Goal: Information Seeking & Learning: Stay updated

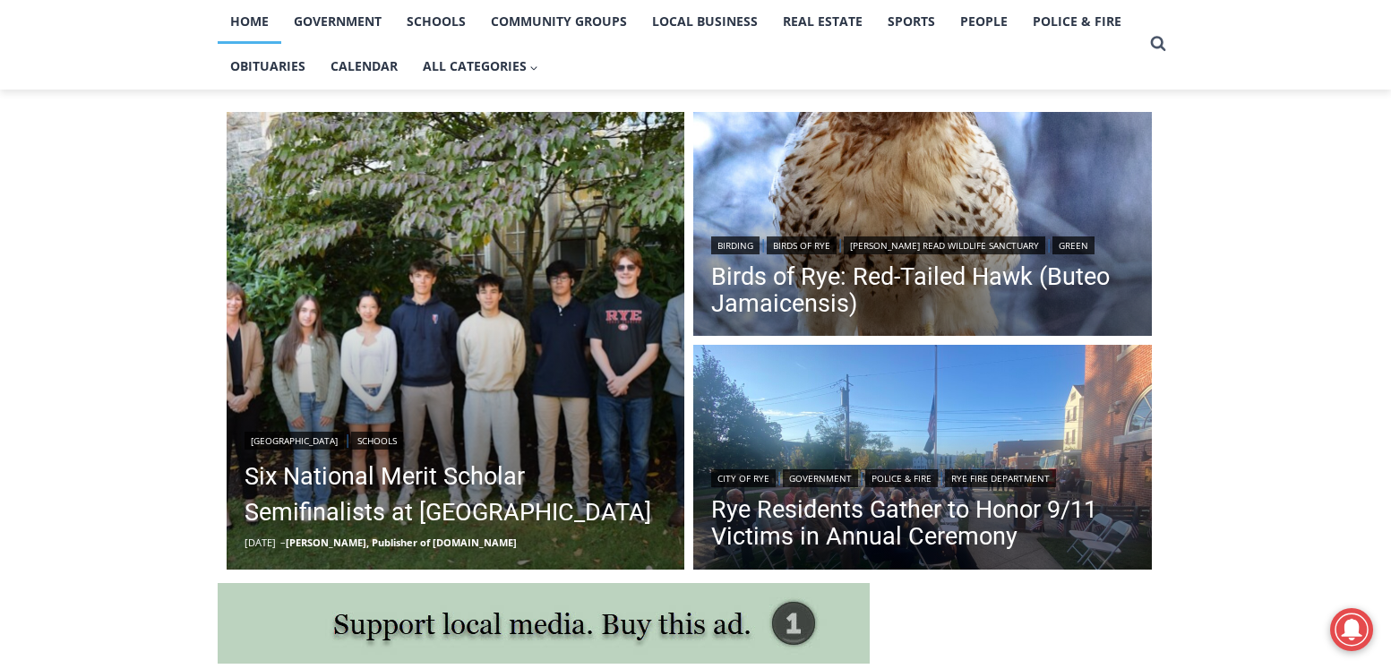
scroll to position [448, 0]
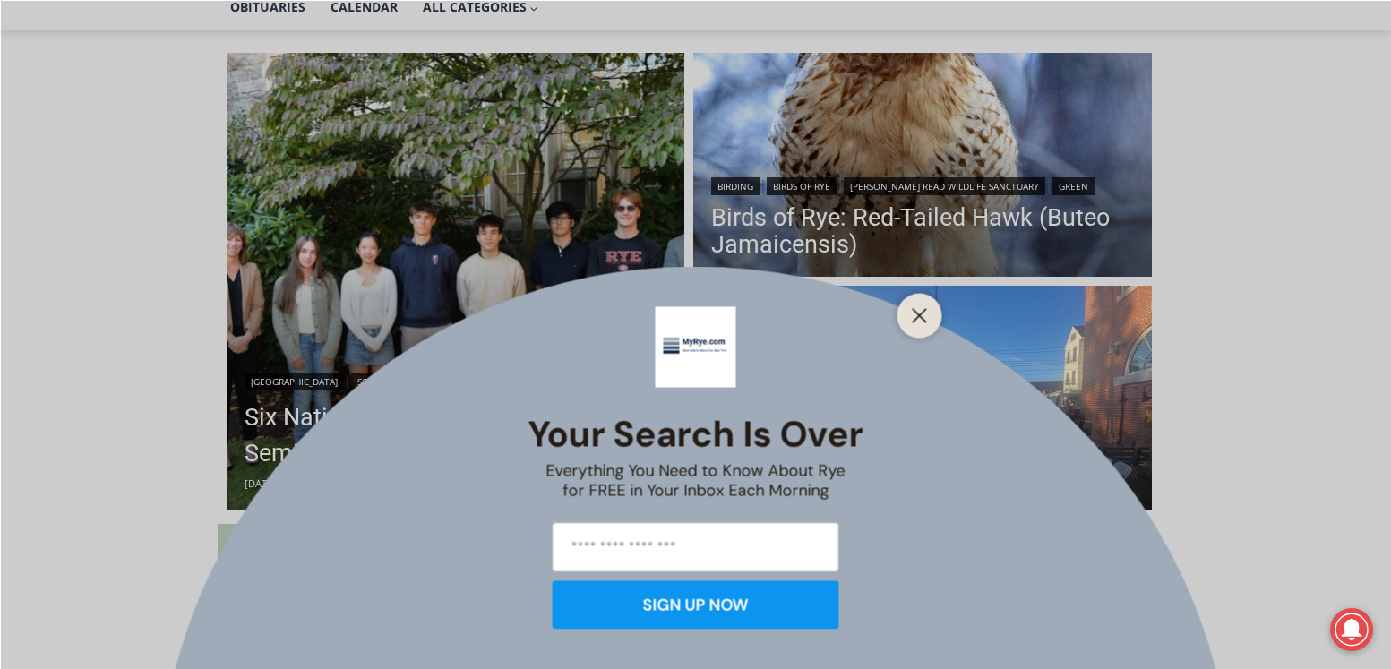
click at [926, 317] on icon "Close" at bounding box center [920, 315] width 16 height 16
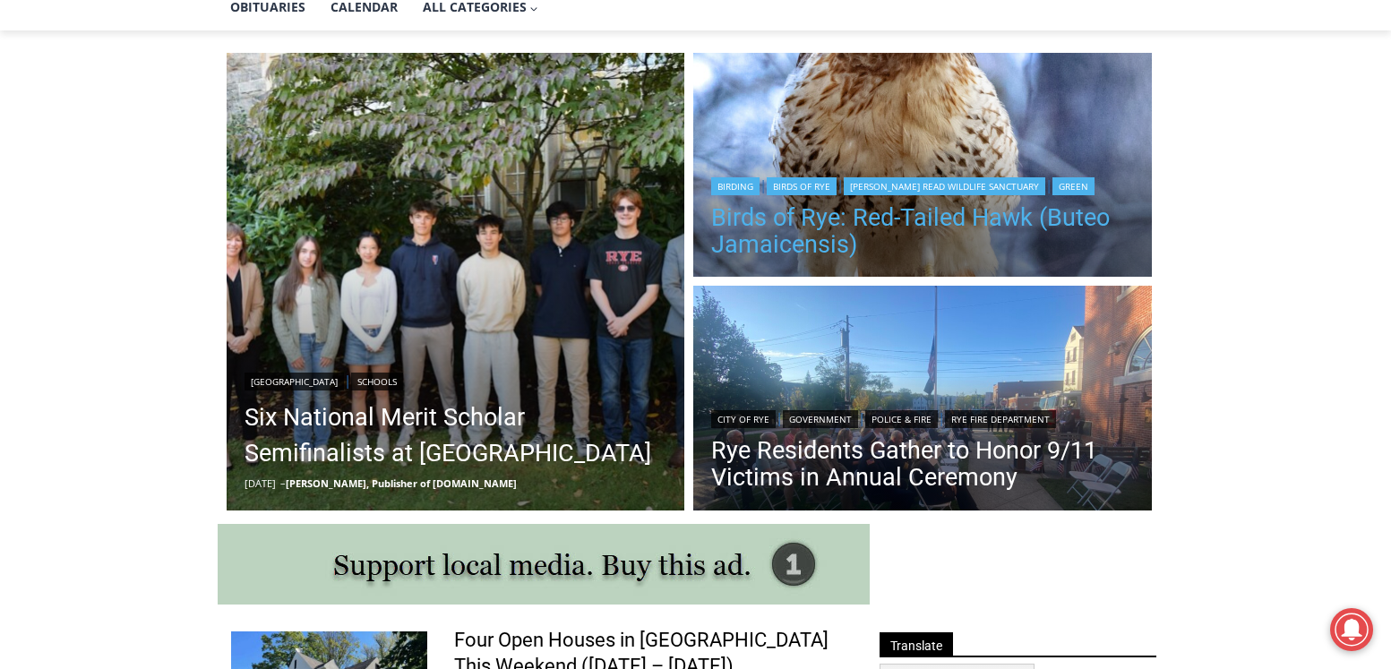
click at [871, 225] on link "Birds of Rye: Red-Tailed Hawk (Buteo Jamaicensis)" at bounding box center [922, 231] width 423 height 54
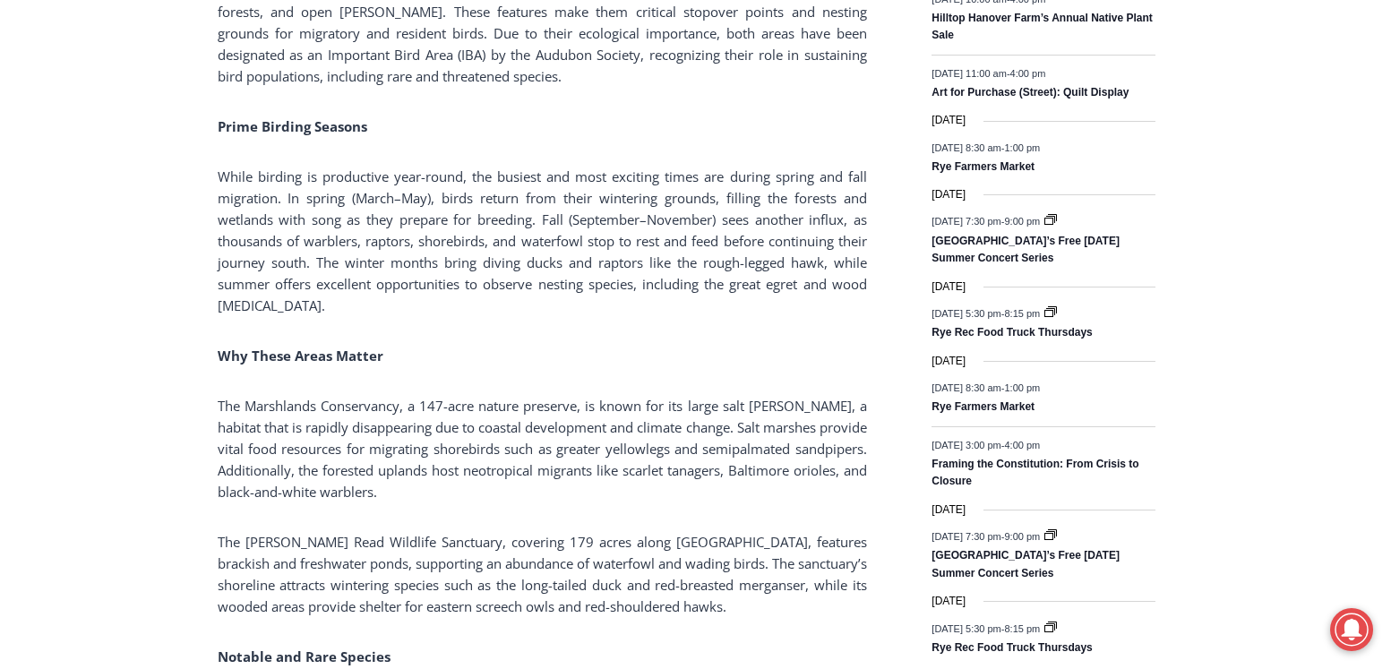
scroll to position [2418, 0]
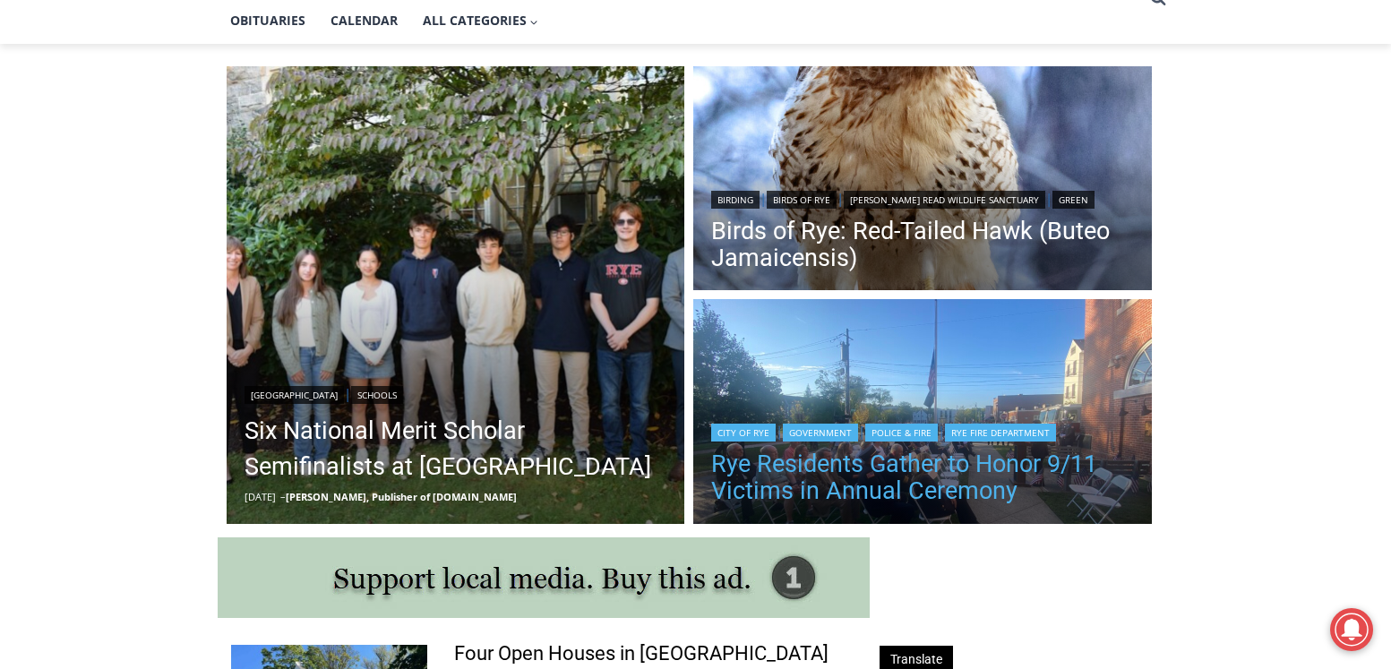
click at [983, 466] on link "Rye Residents Gather to Honor 9/11 Victims in Annual Ceremony" at bounding box center [922, 477] width 423 height 54
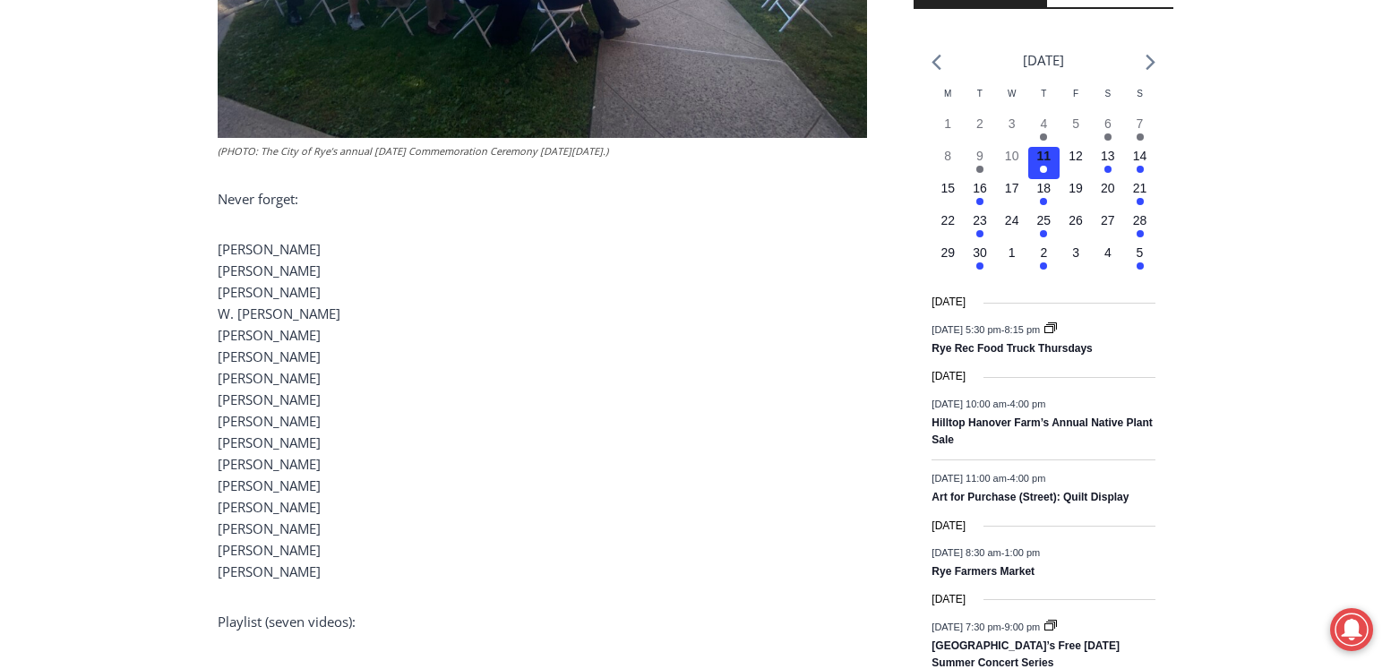
scroll to position [2114, 0]
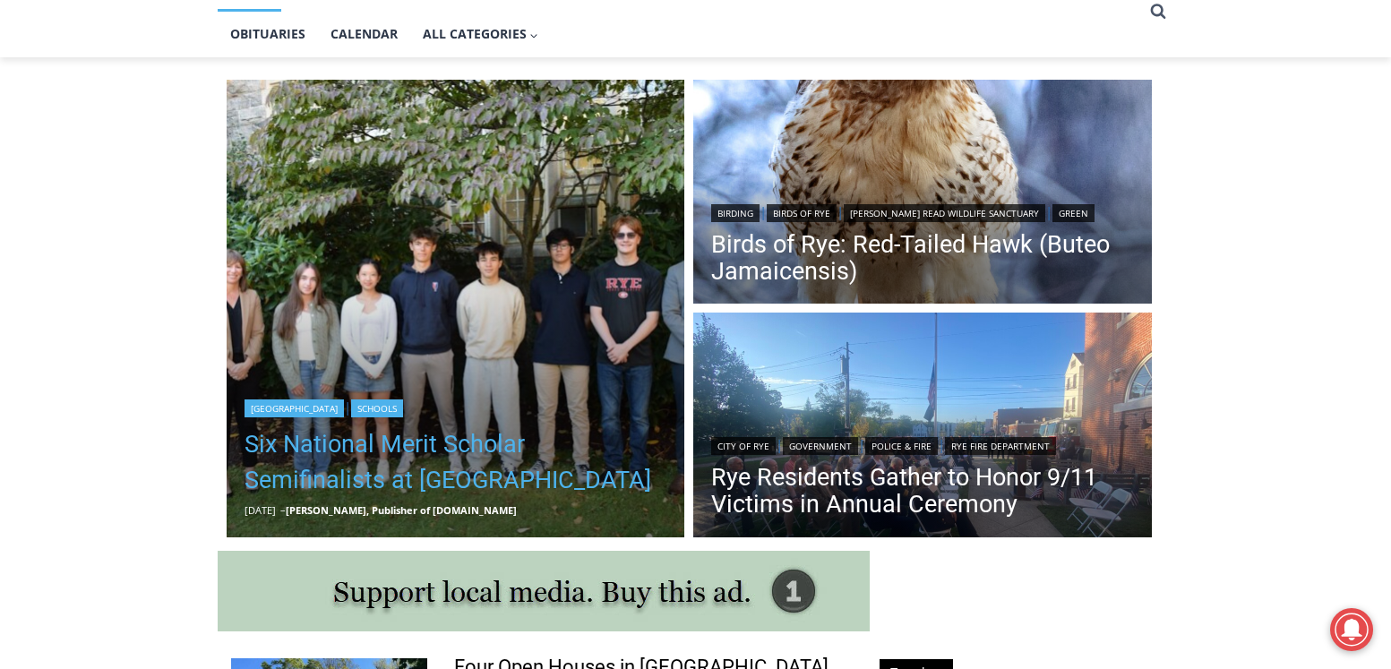
click at [402, 458] on link "Six National Merit Scholar Semifinalists at Rye High" at bounding box center [455, 462] width 423 height 72
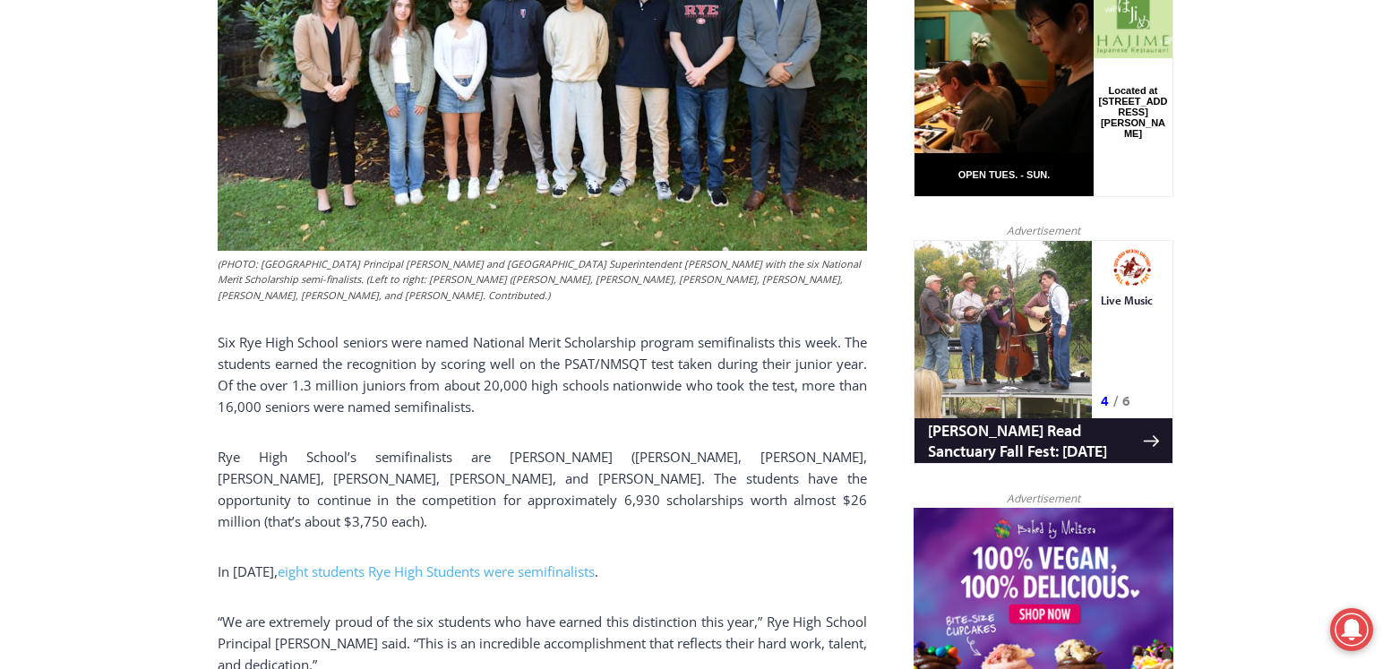
scroll to position [1128, 0]
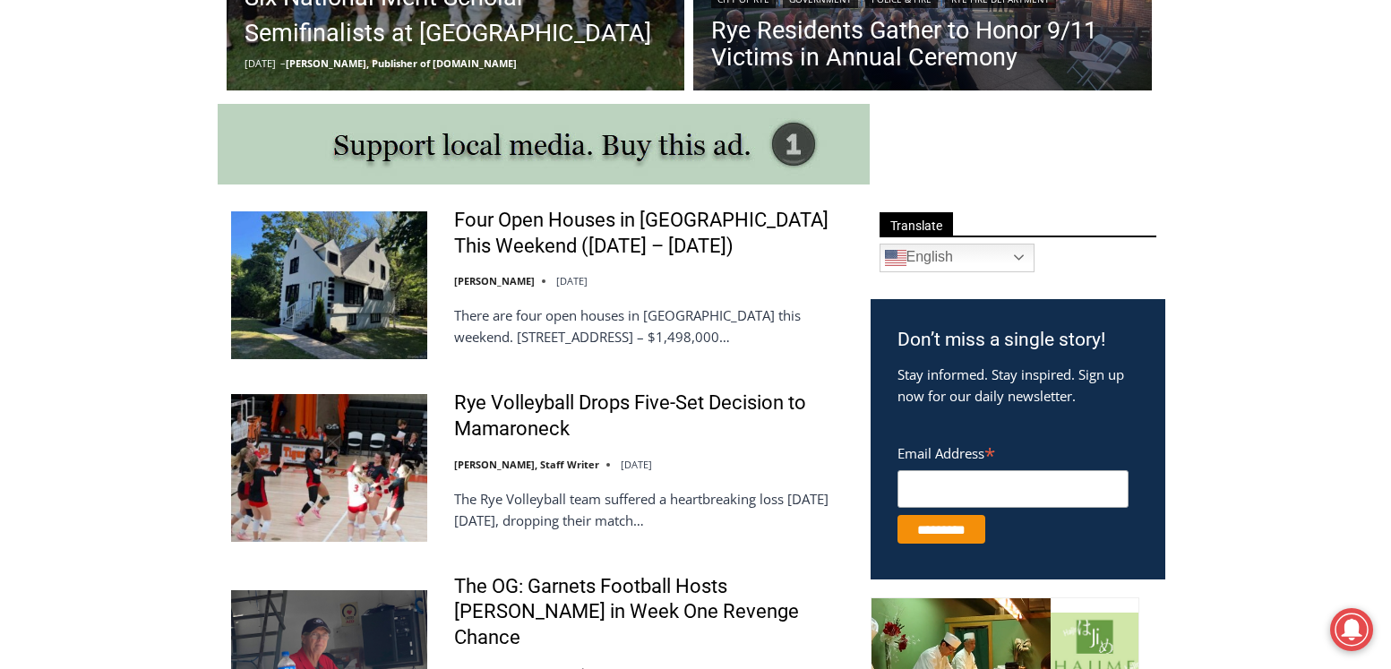
scroll to position [869, 0]
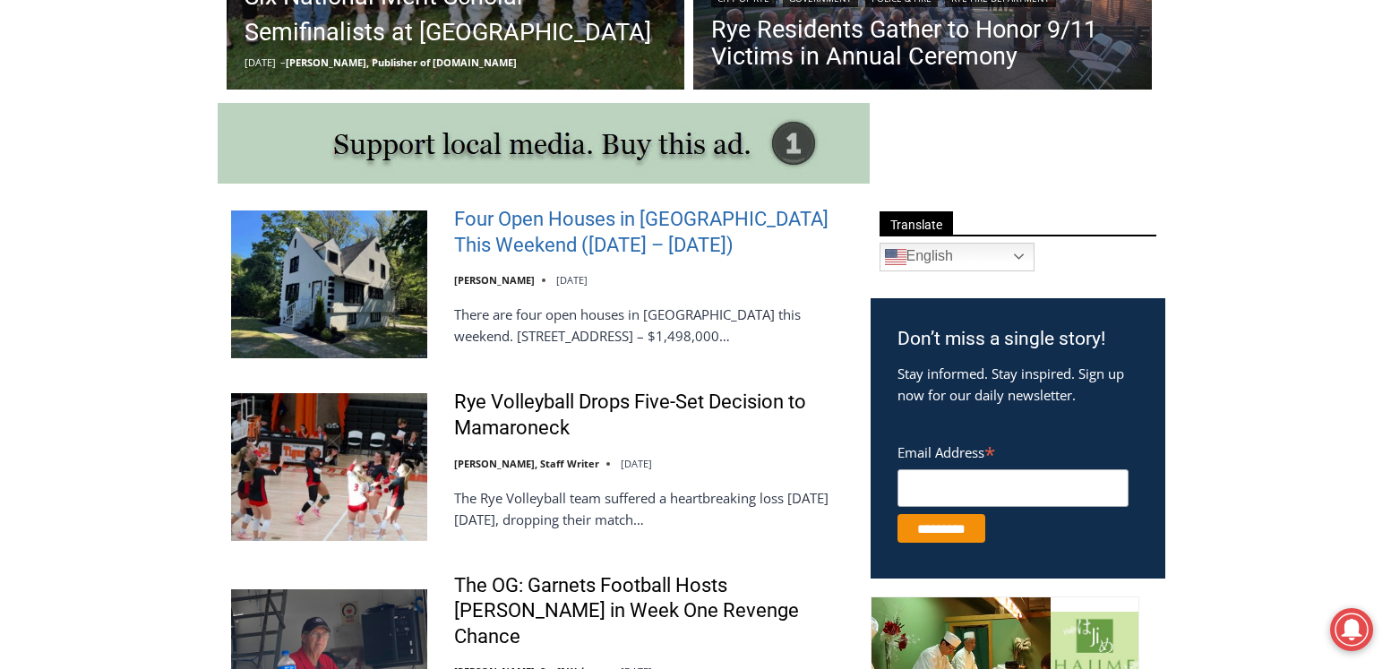
click at [520, 227] on link "Four Open Houses in [GEOGRAPHIC_DATA] This Weekend ([DATE] – [DATE])" at bounding box center [650, 232] width 393 height 51
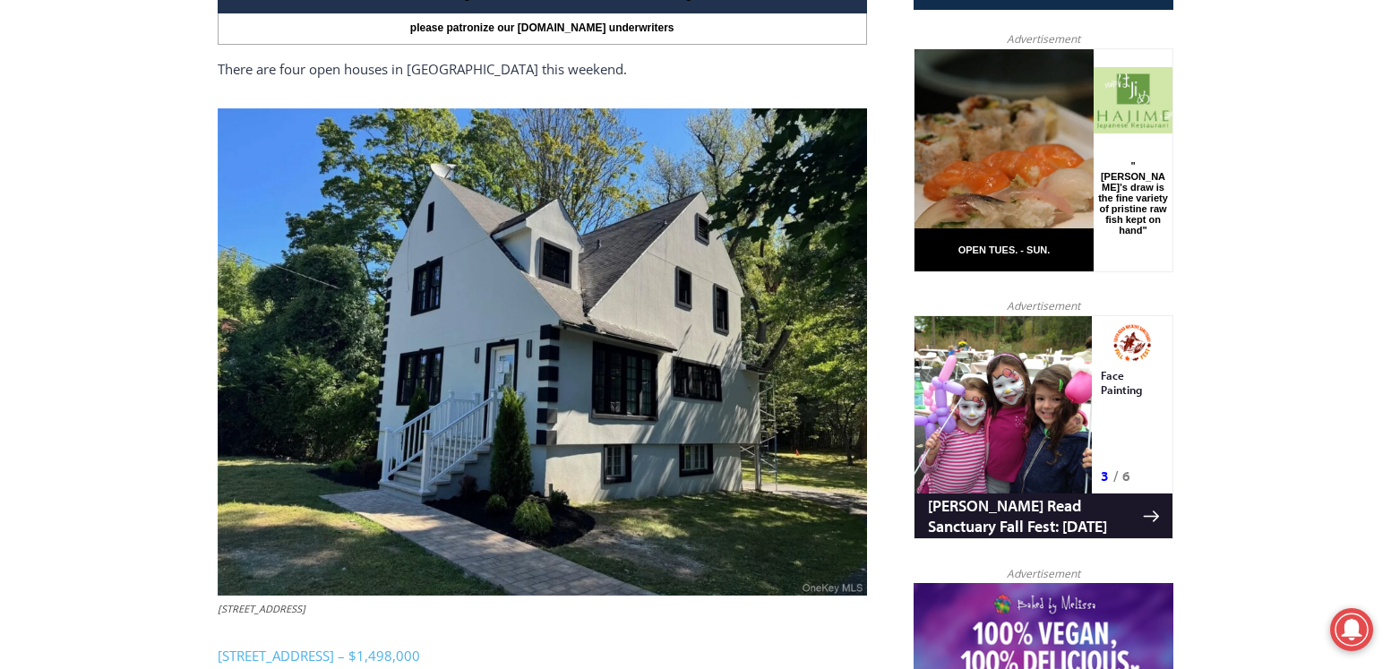
scroll to position [896, 0]
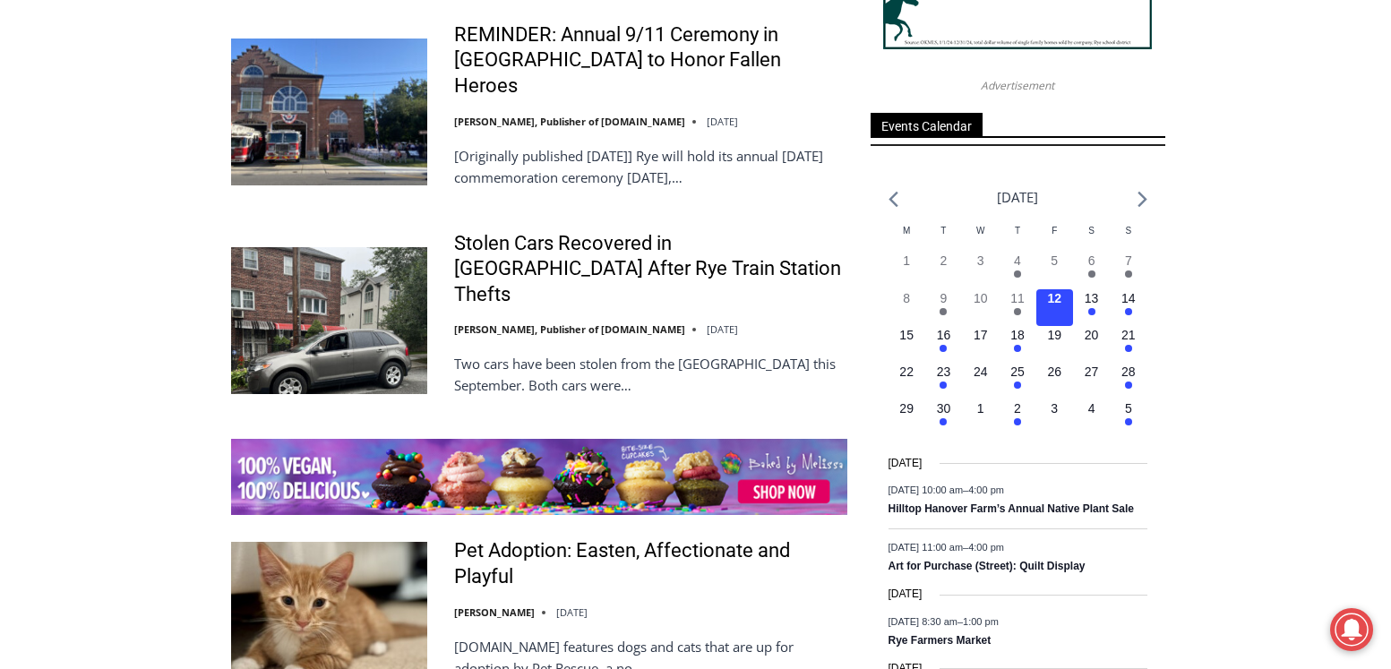
scroll to position [2481, 0]
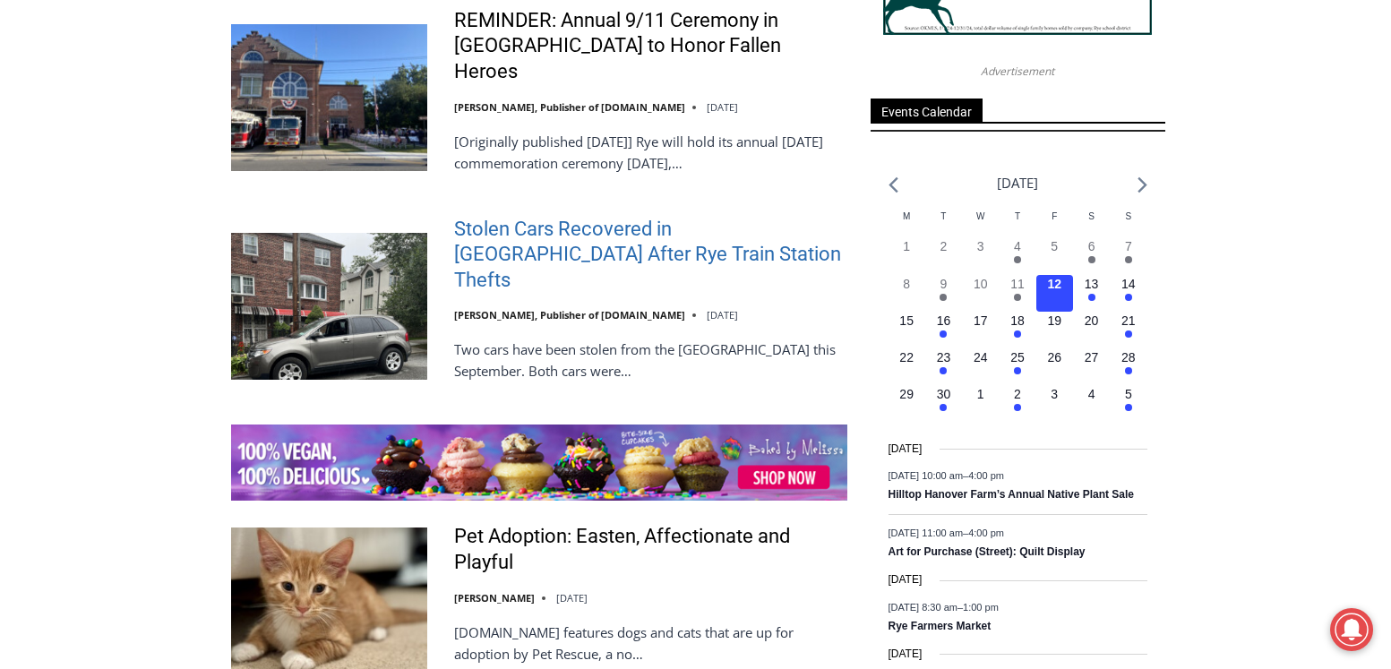
click at [547, 217] on link "Stolen Cars Recovered in [GEOGRAPHIC_DATA] After Rye Train Station Thefts" at bounding box center [650, 255] width 393 height 77
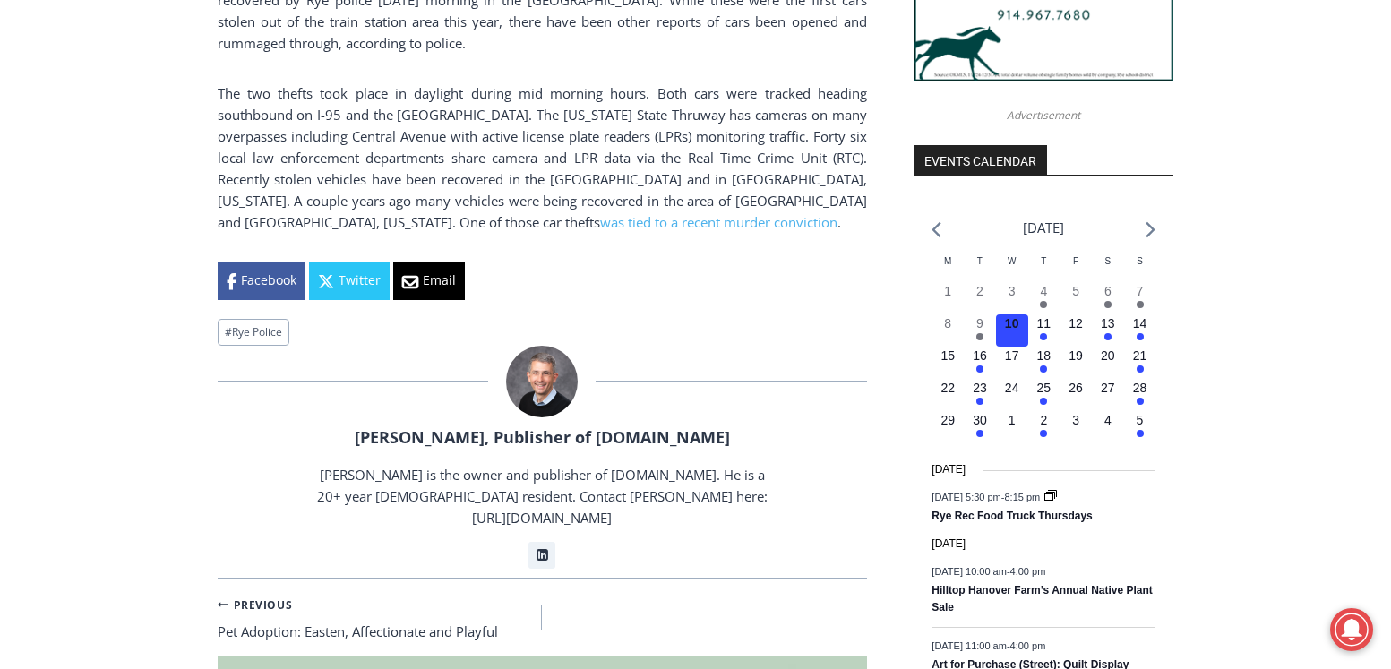
scroll to position [1881, 0]
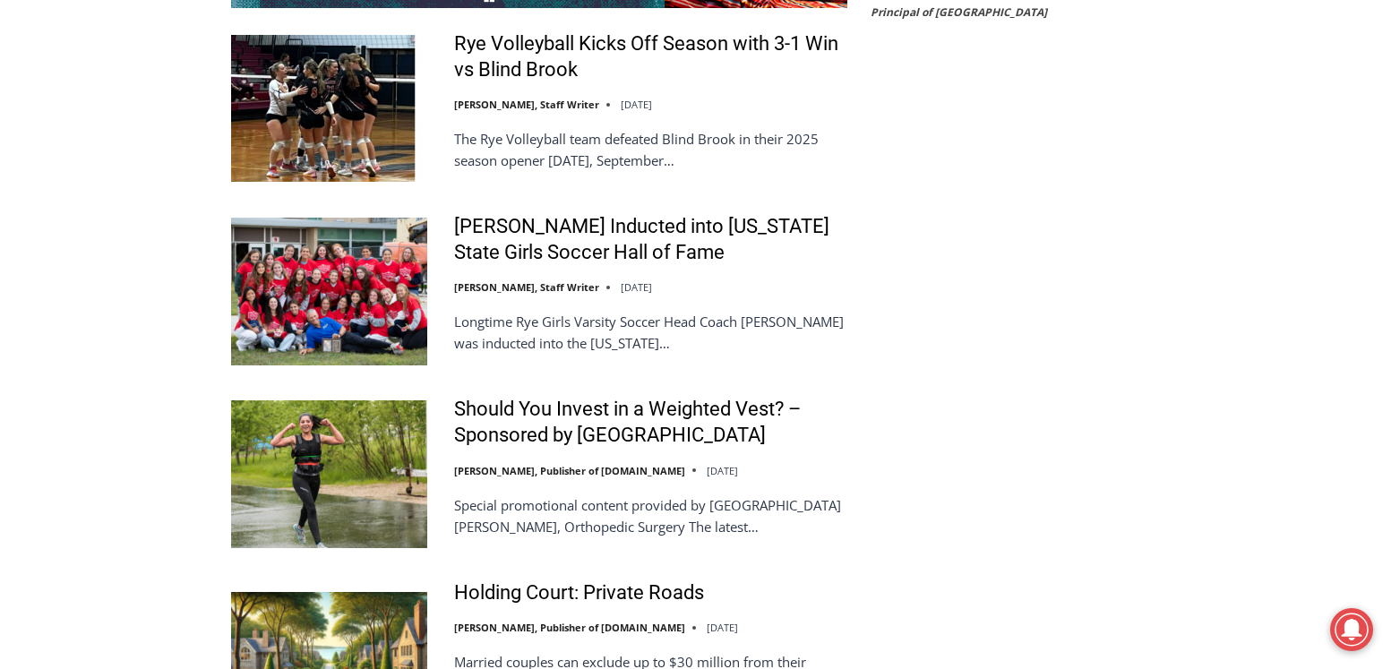
scroll to position [3645, 0]
